Goal: Transaction & Acquisition: Purchase product/service

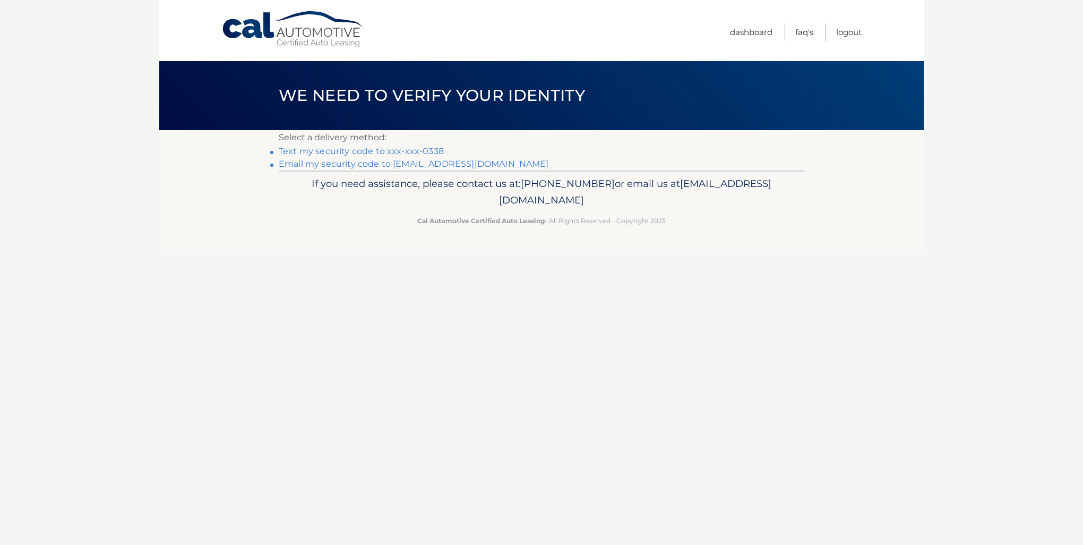
click at [357, 151] on link "Text my security code to xxx-xxx-0338" at bounding box center [361, 151] width 165 height 10
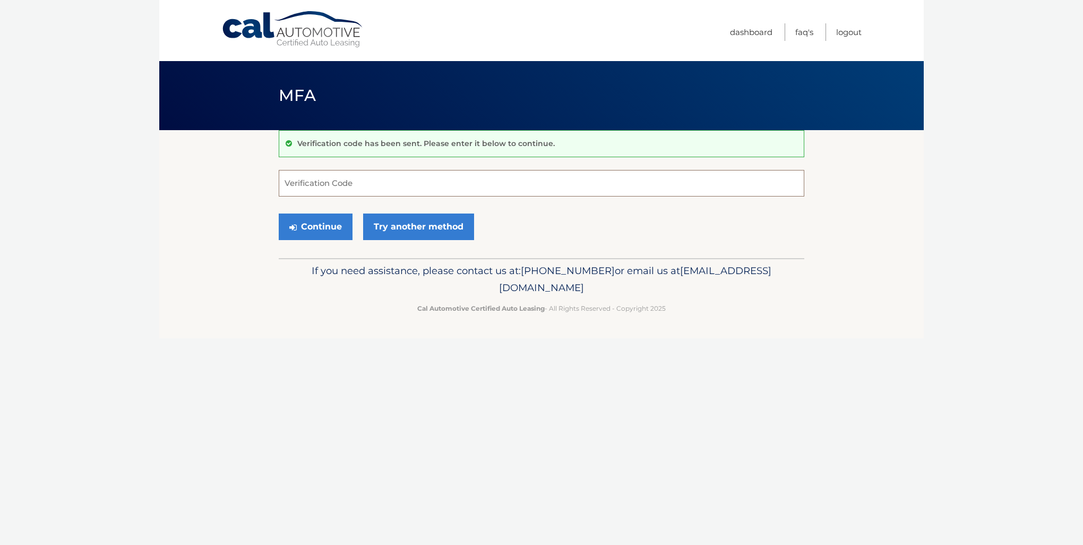
drag, startPoint x: 634, startPoint y: 179, endPoint x: 633, endPoint y: 166, distance: 13.8
click at [634, 177] on input "Verification Code" at bounding box center [542, 183] width 526 height 27
type input "130138"
click at [332, 226] on button "Continue" at bounding box center [316, 226] width 74 height 27
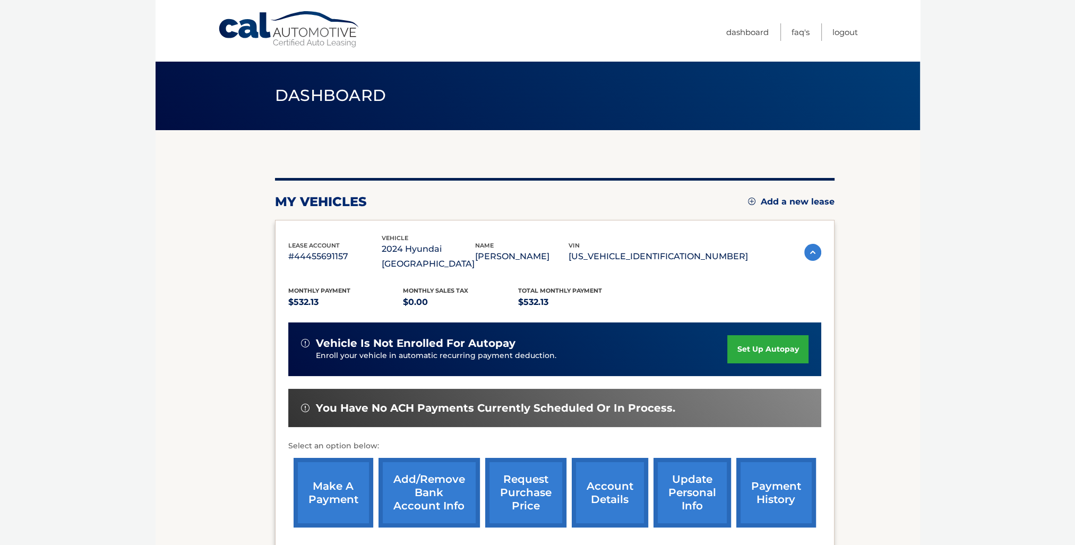
click at [336, 478] on link "make a payment" at bounding box center [334, 493] width 80 height 70
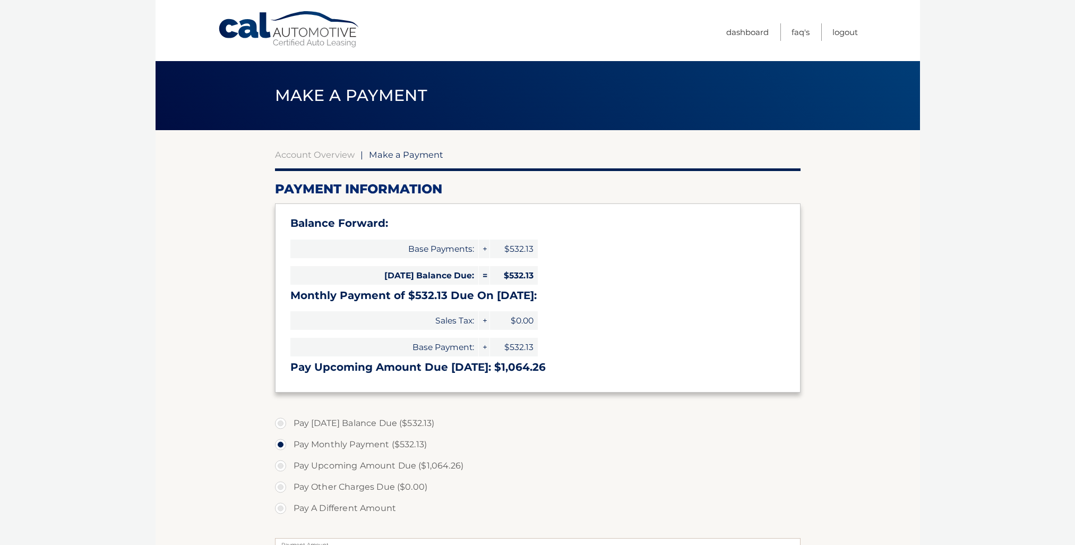
select select "NTFlMjQ5ZmUtNDM2ZS00ZWRiLTkwNmQtZDgzYTNiZWNiZGJh"
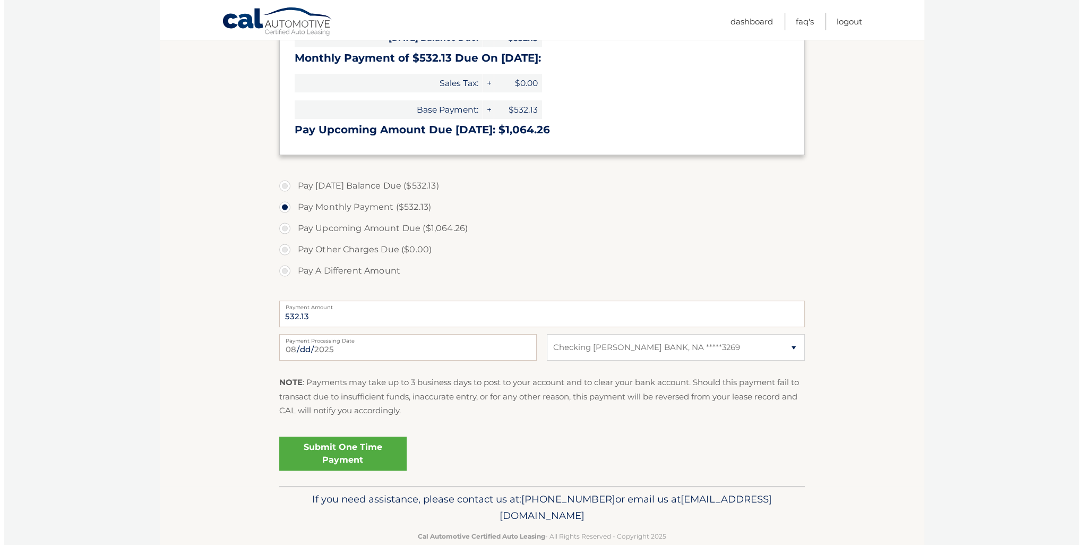
scroll to position [258, 0]
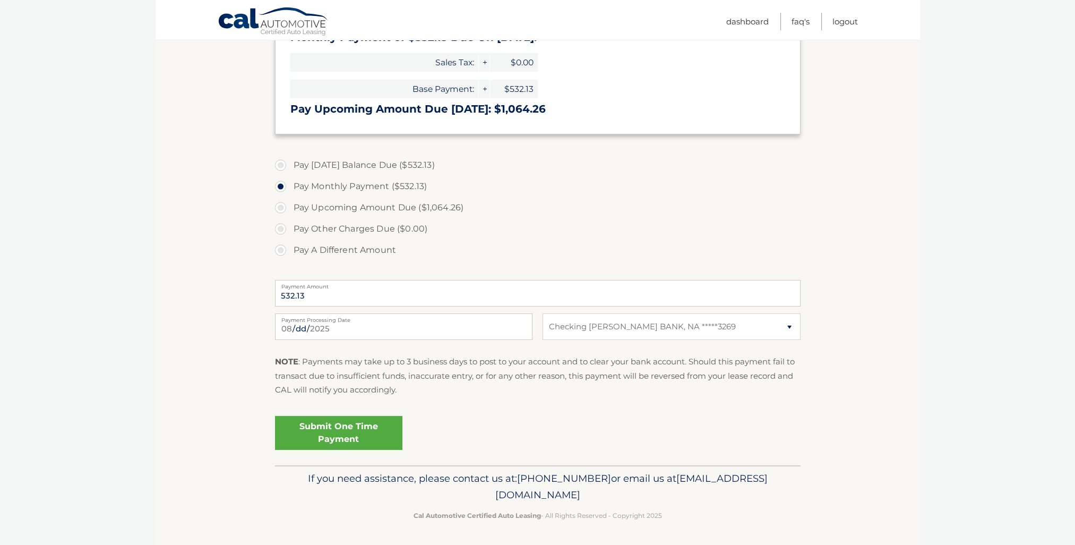
click at [335, 436] on link "Submit One Time Payment" at bounding box center [338, 433] width 127 height 34
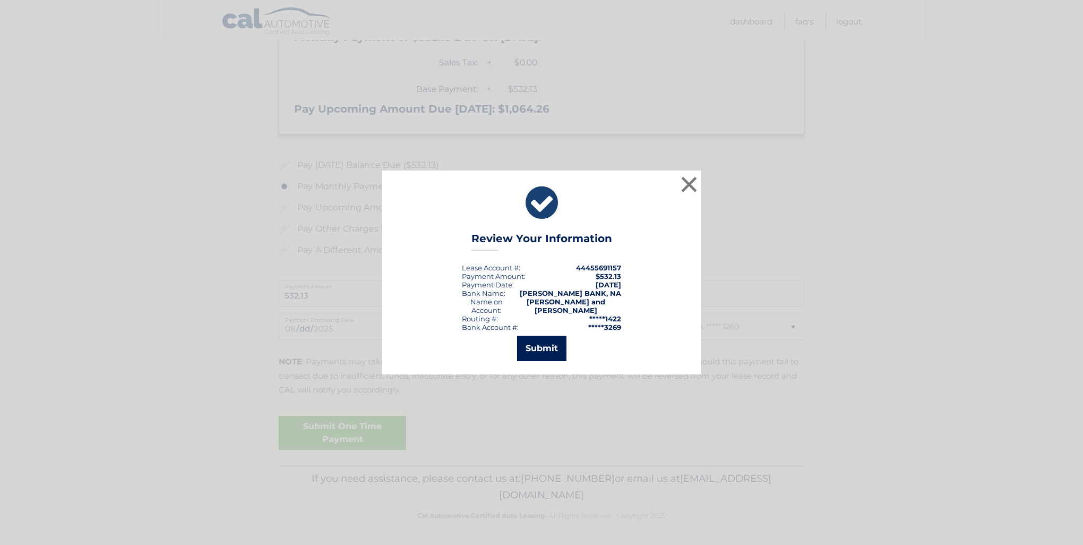
click at [562, 349] on button "Submit" at bounding box center [541, 348] width 49 height 25
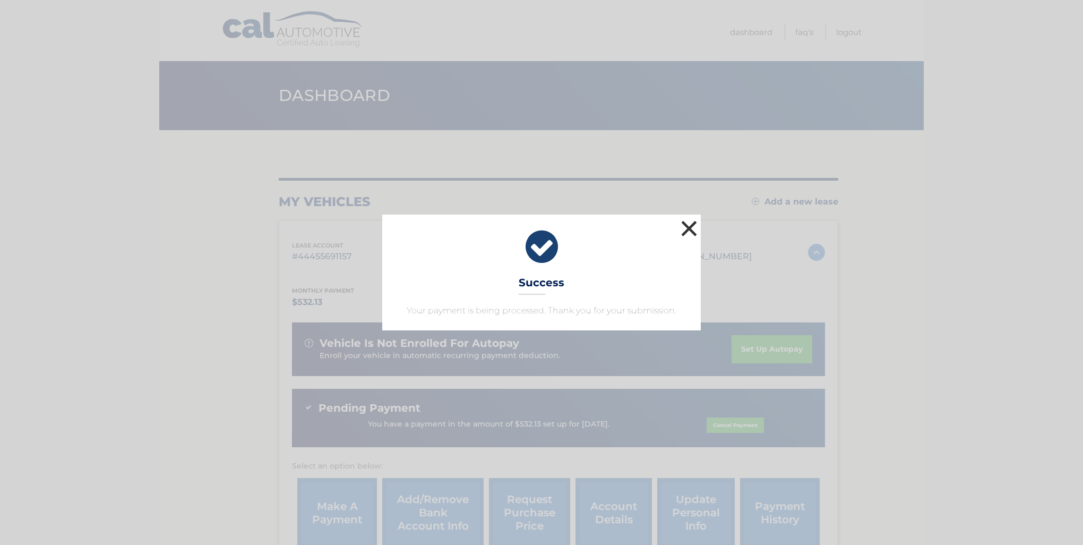
click at [692, 232] on button "×" at bounding box center [689, 228] width 21 height 21
